Goal: Information Seeking & Learning: Check status

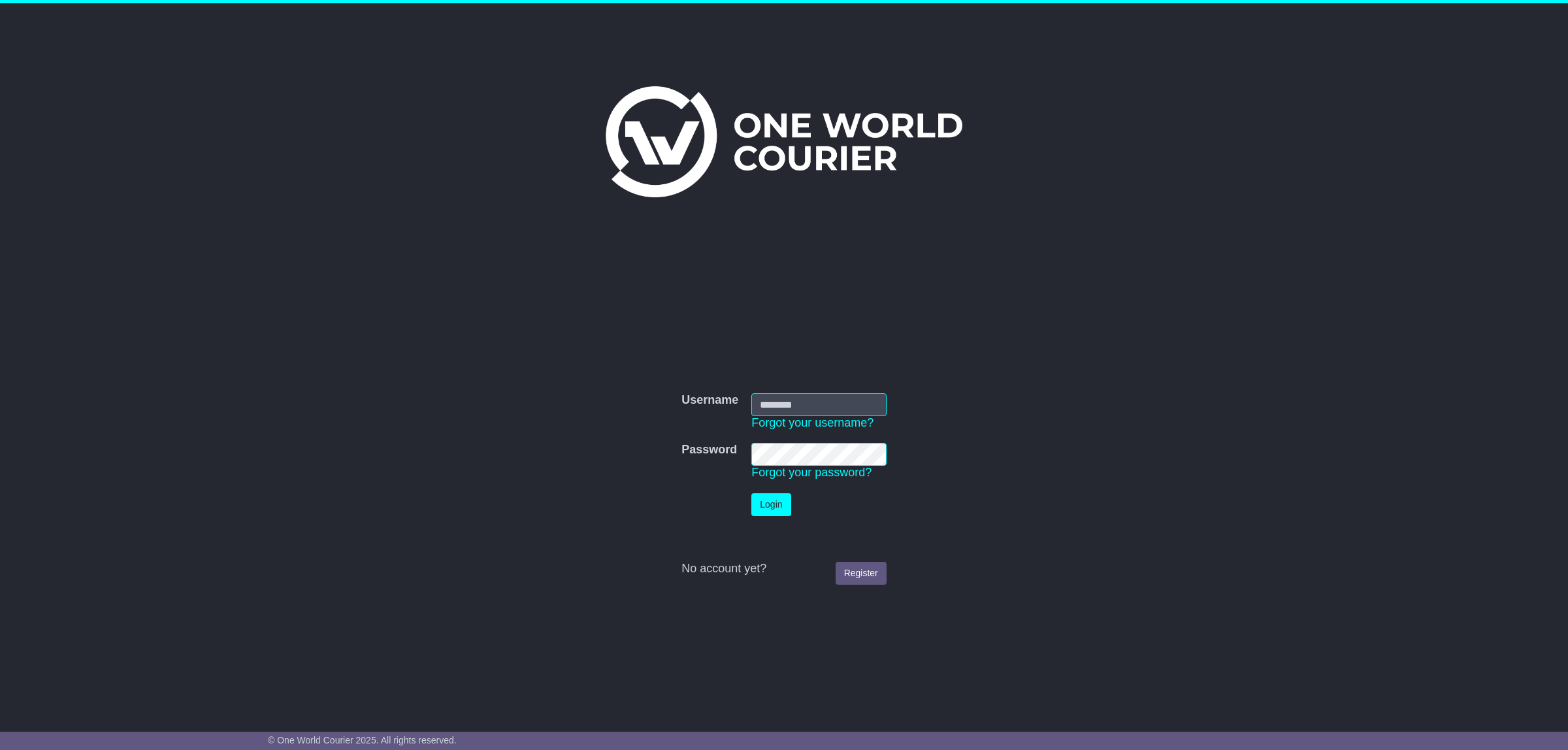
type input "**********"
click at [763, 501] on button "Login" at bounding box center [771, 504] width 39 height 23
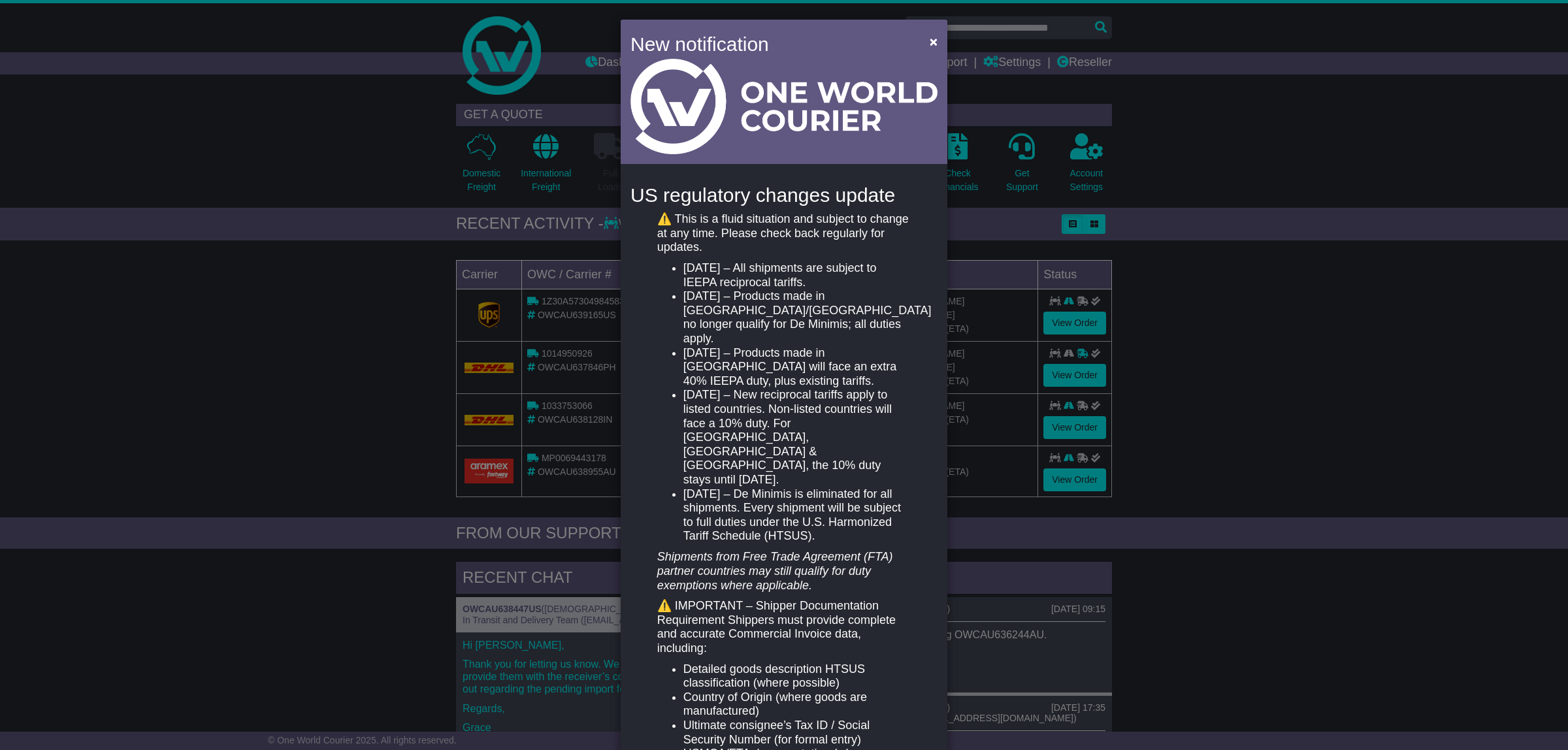
click at [326, 321] on div "New notification × US regulatory changes update ⚠️ This is a fluid situation an…" at bounding box center [784, 375] width 1568 height 750
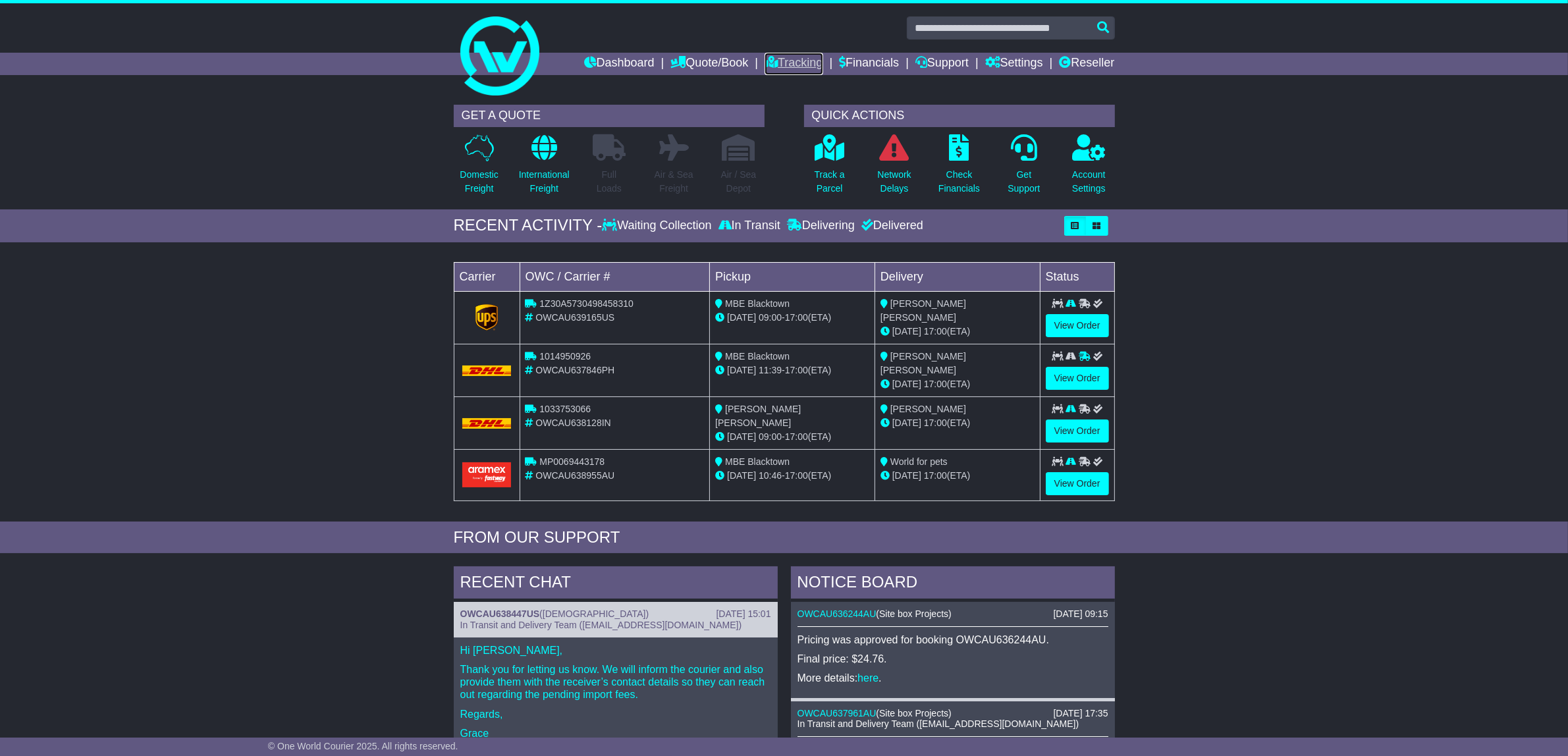
click at [797, 56] on link "Tracking" at bounding box center [794, 64] width 58 height 22
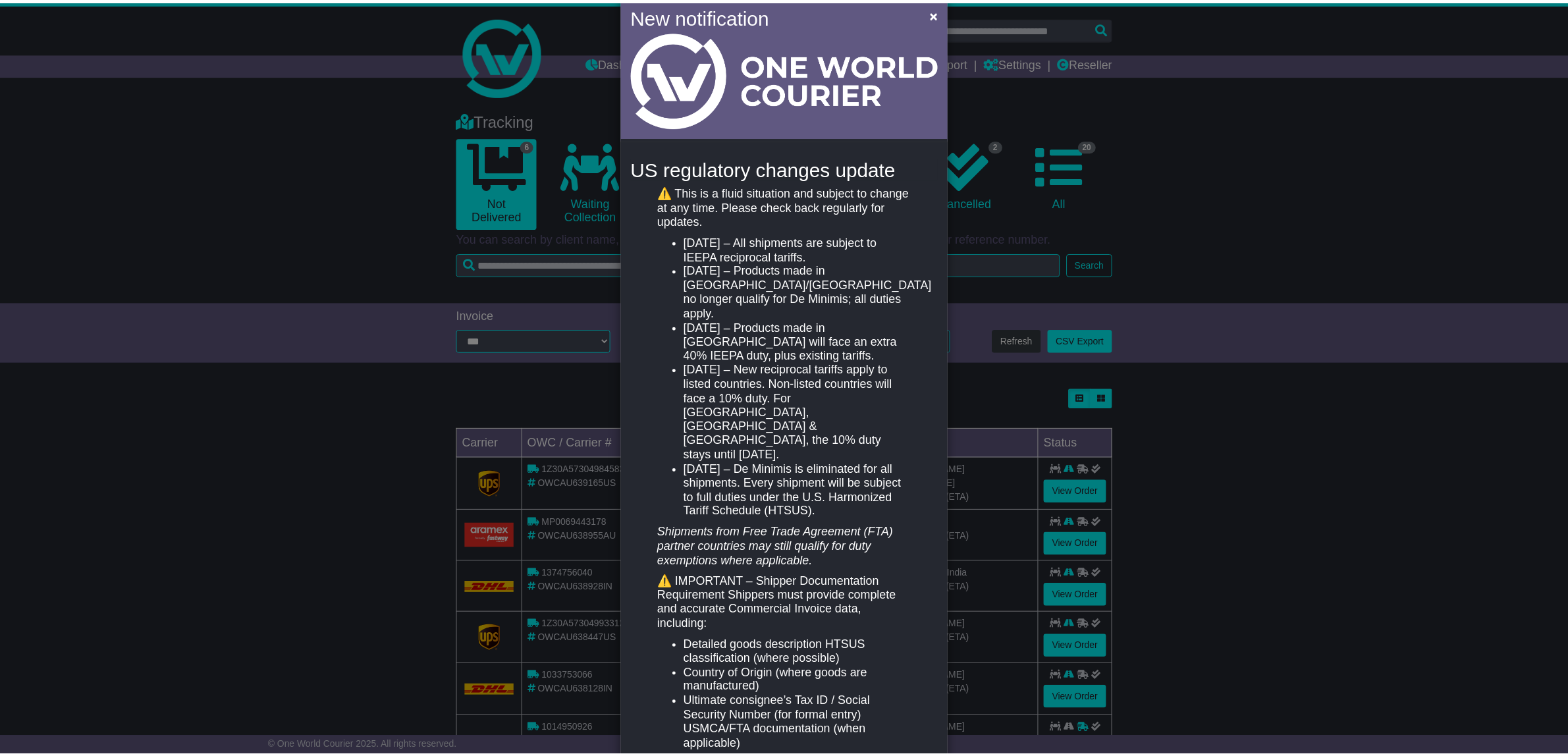
scroll to position [52, 0]
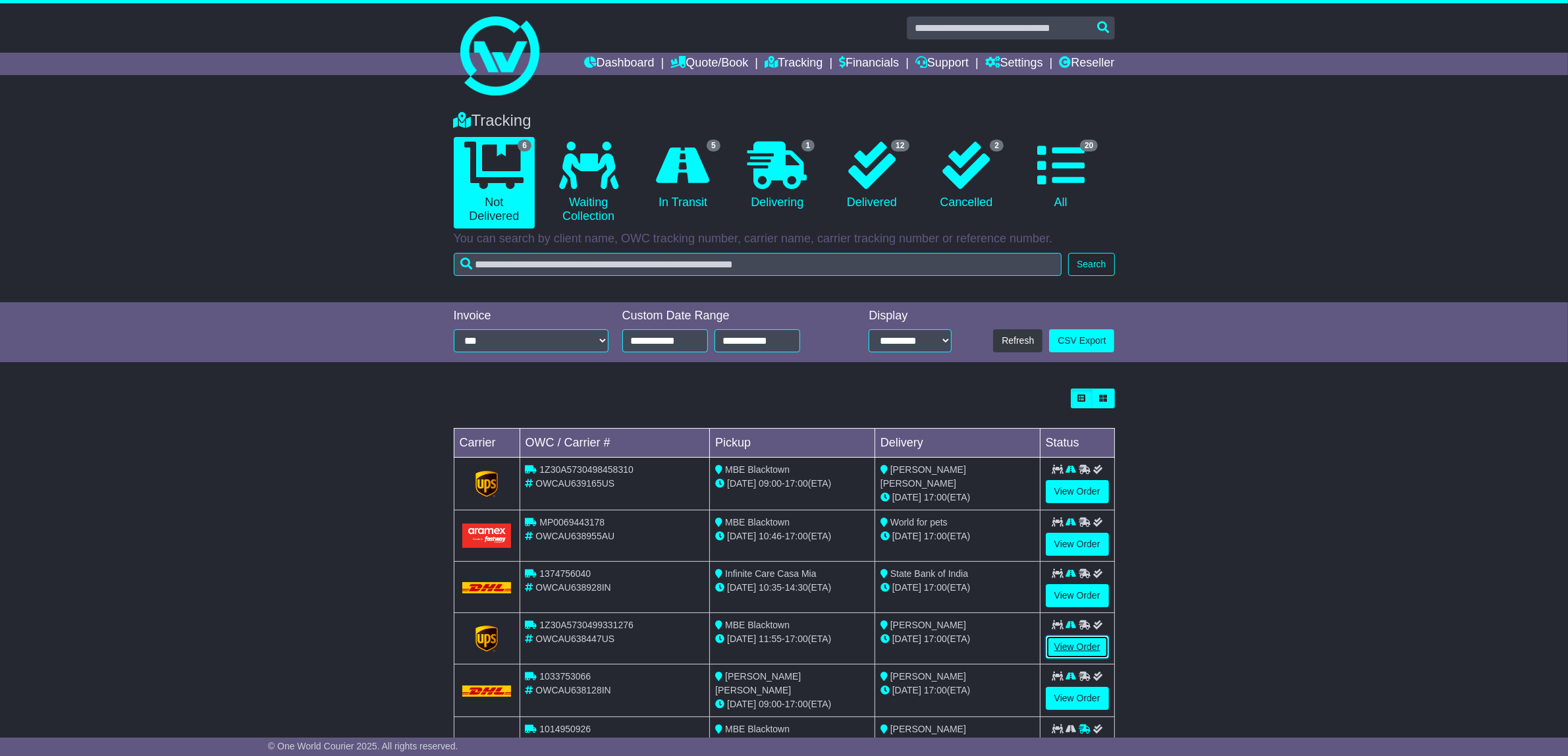
click at [1063, 643] on link "View Order" at bounding box center [1077, 646] width 63 height 23
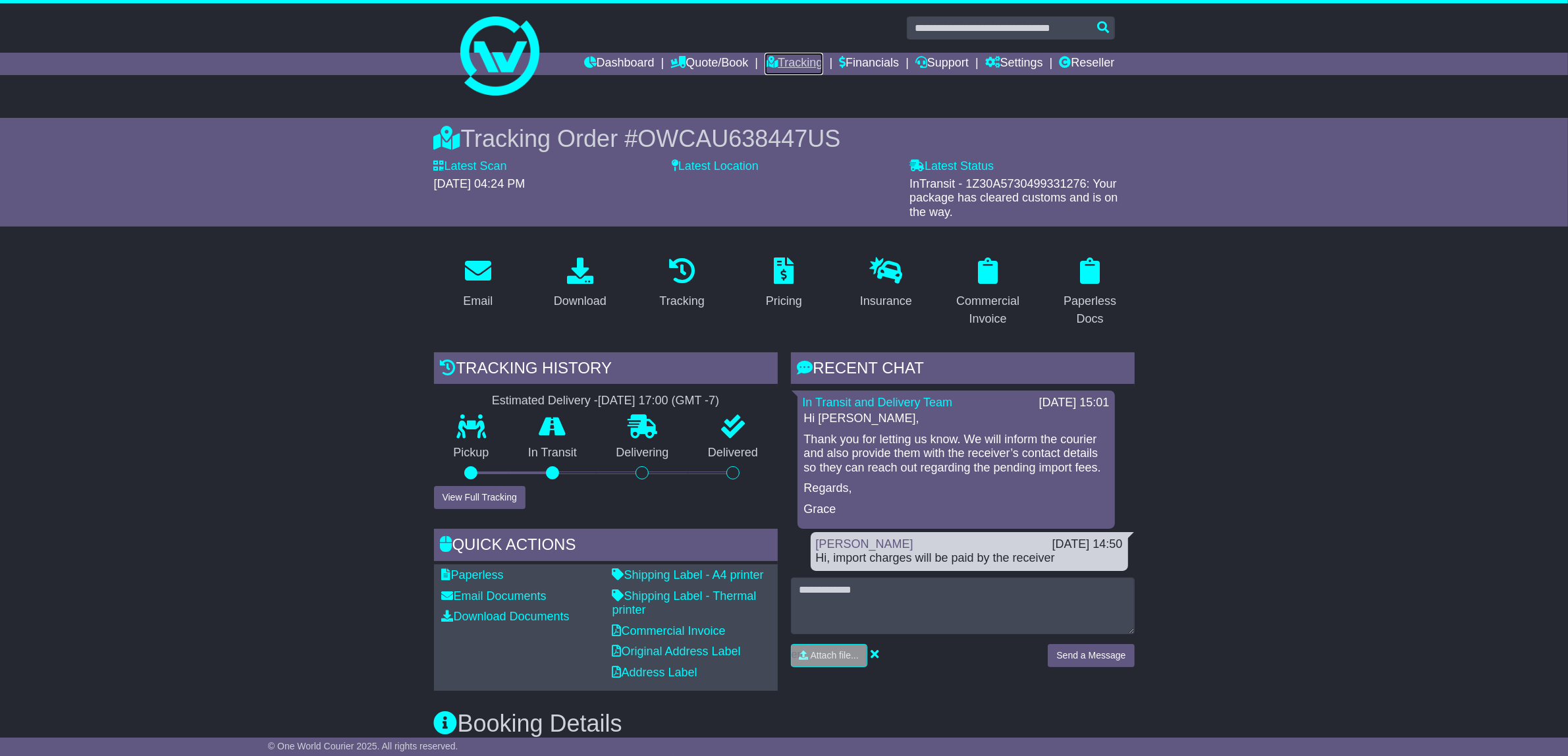
click at [795, 64] on link "Tracking" at bounding box center [794, 64] width 58 height 22
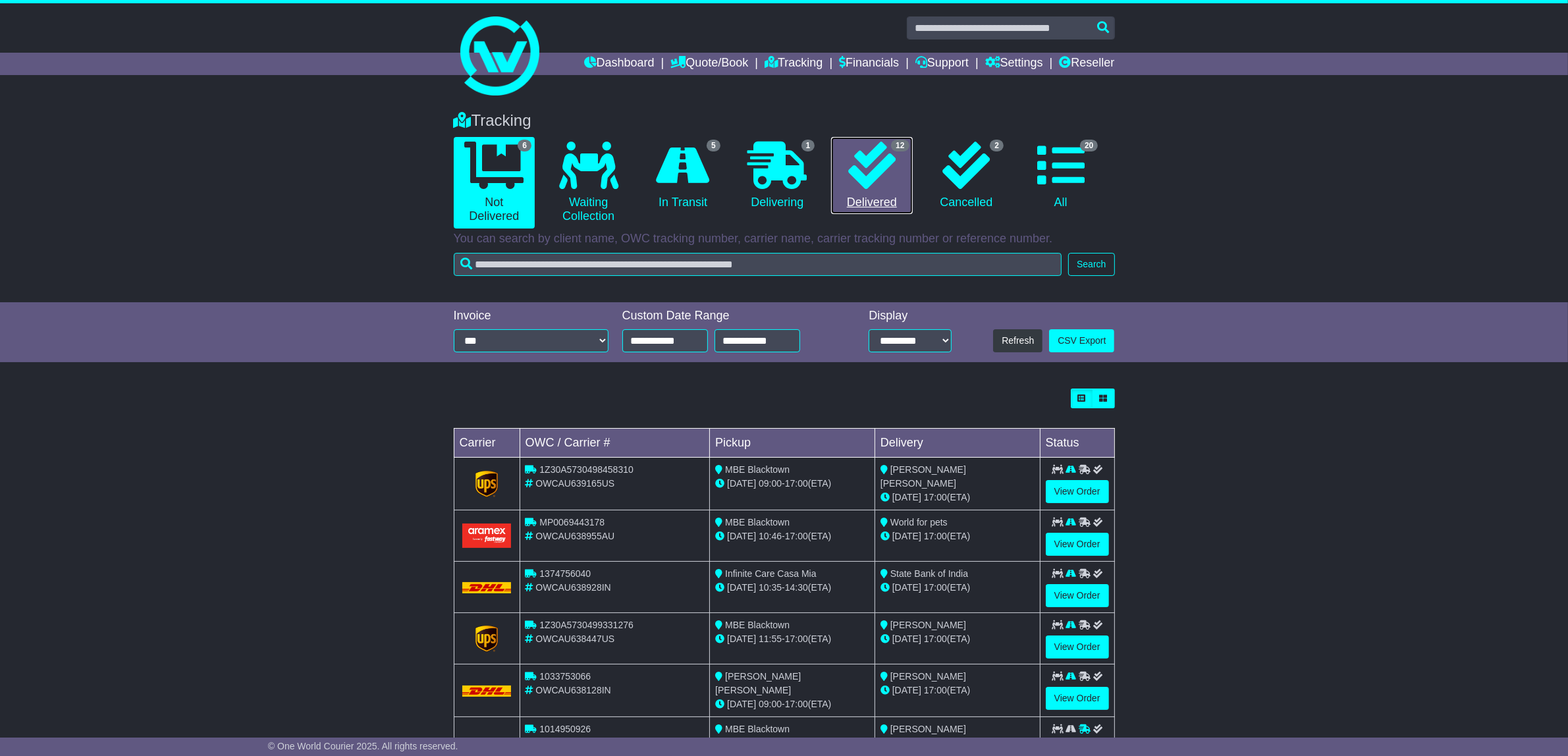
click at [880, 179] on icon at bounding box center [872, 165] width 48 height 48
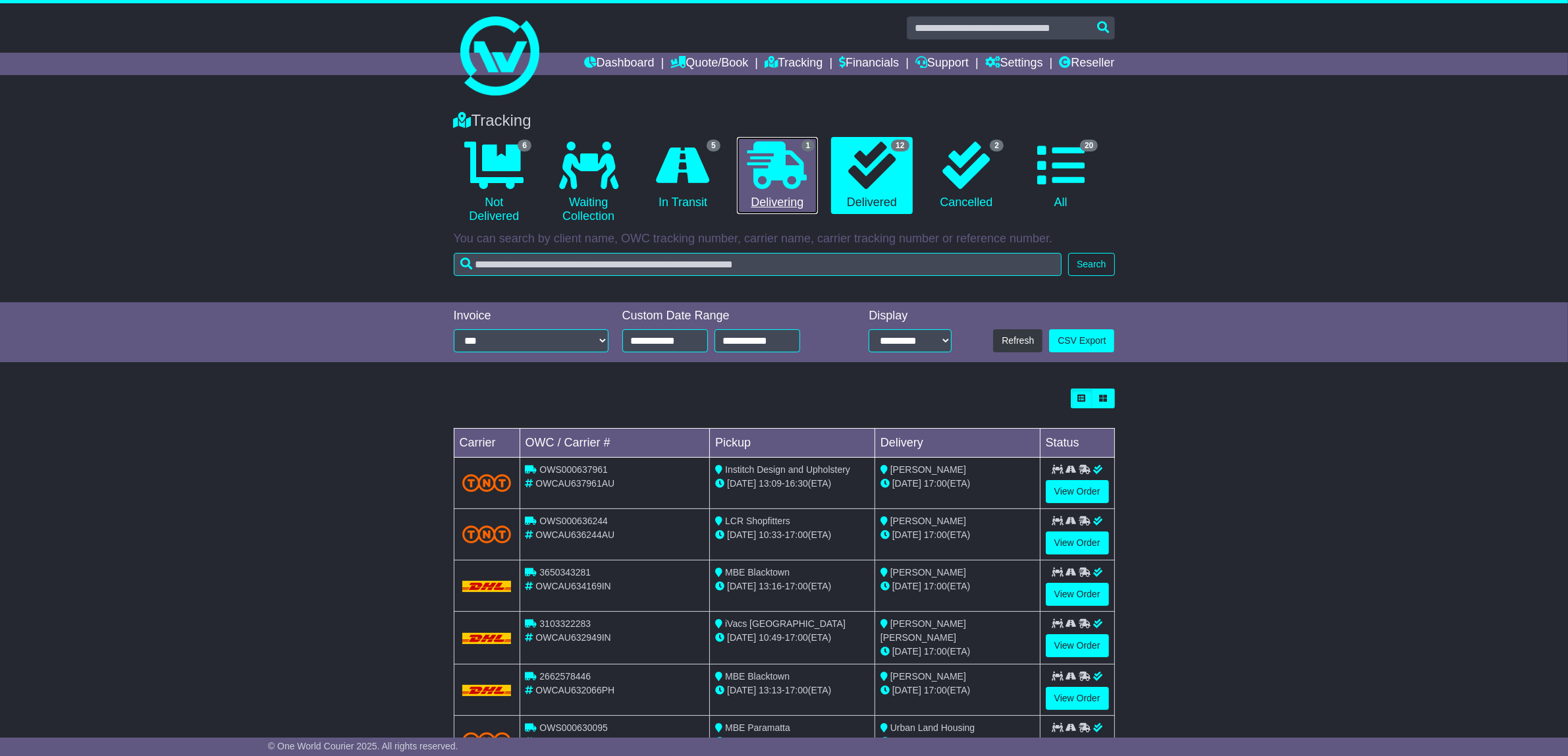
click at [766, 162] on icon at bounding box center [777, 165] width 59 height 48
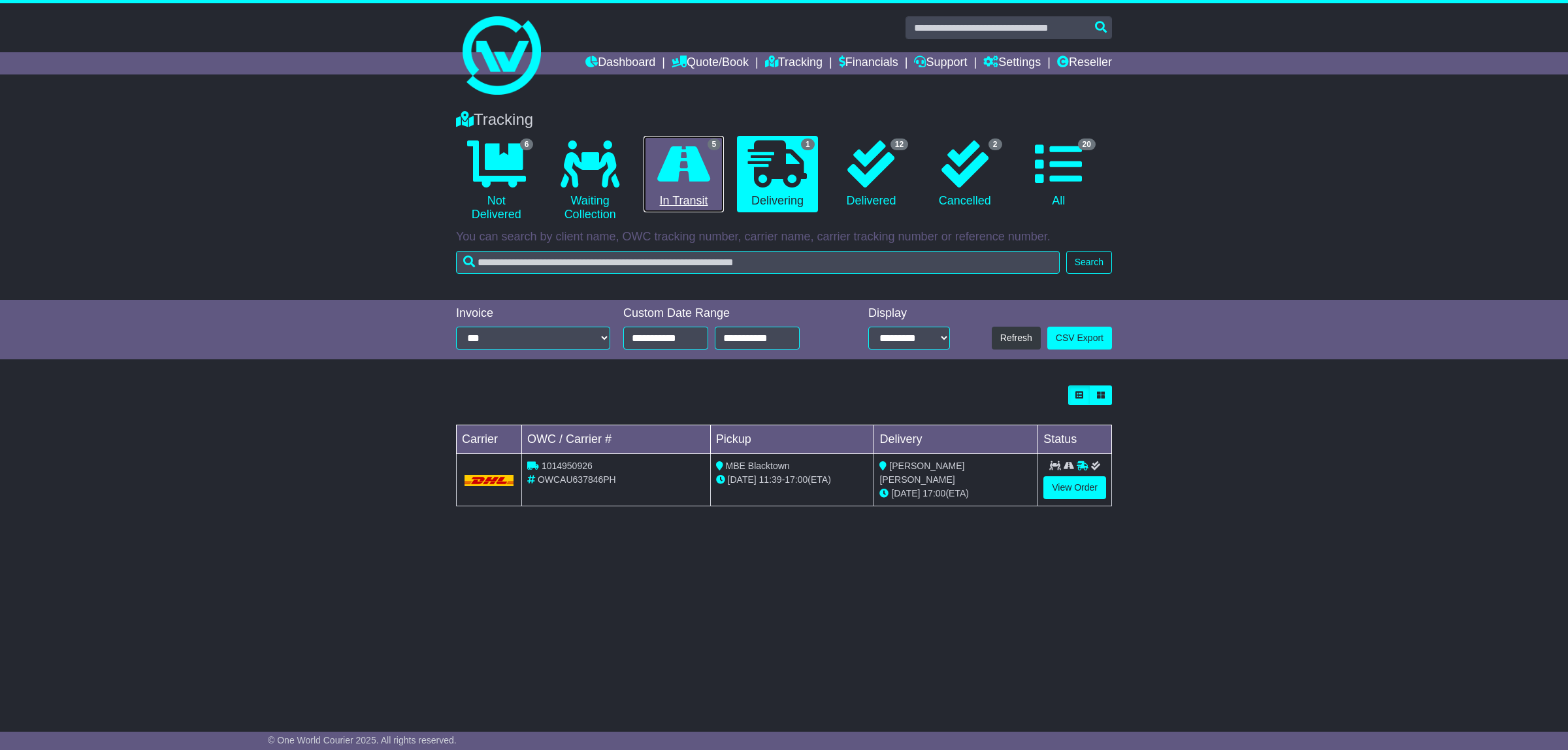
click at [678, 172] on icon at bounding box center [683, 164] width 53 height 47
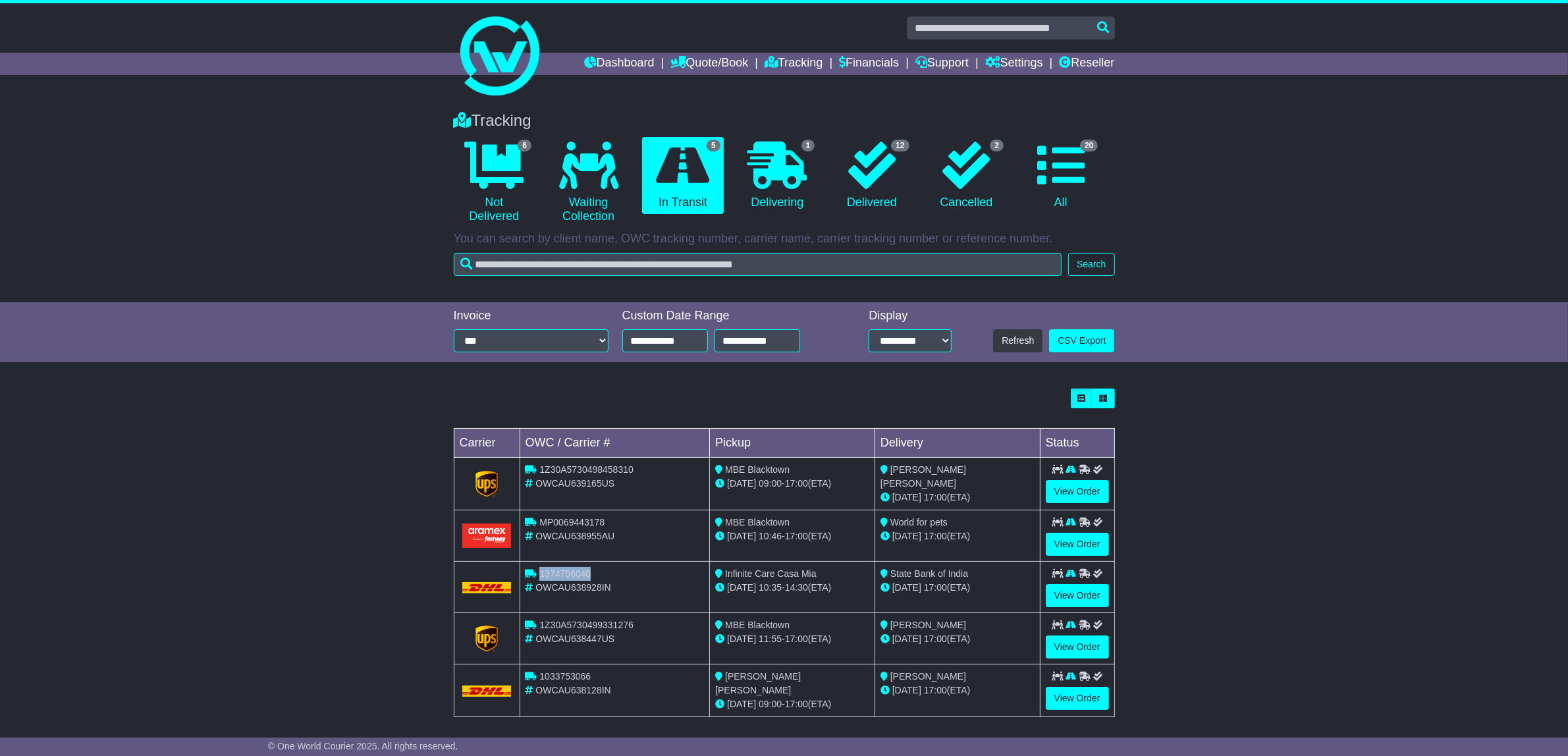
drag, startPoint x: 594, startPoint y: 574, endPoint x: 542, endPoint y: 580, distance: 52.3
click at [542, 577] on div "1374756040" at bounding box center [615, 573] width 179 height 14
copy span "1374756040"
